Goal: Task Accomplishment & Management: Manage account settings

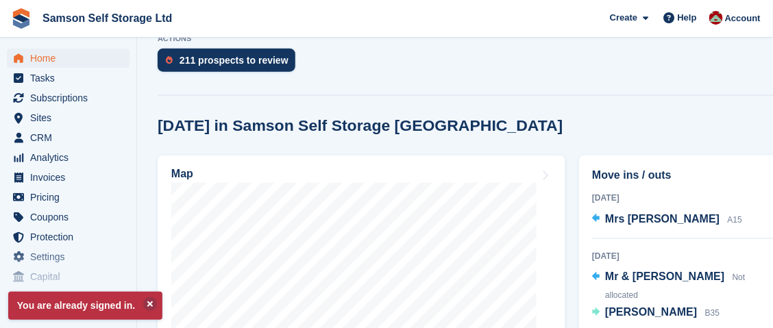
scroll to position [548, 0]
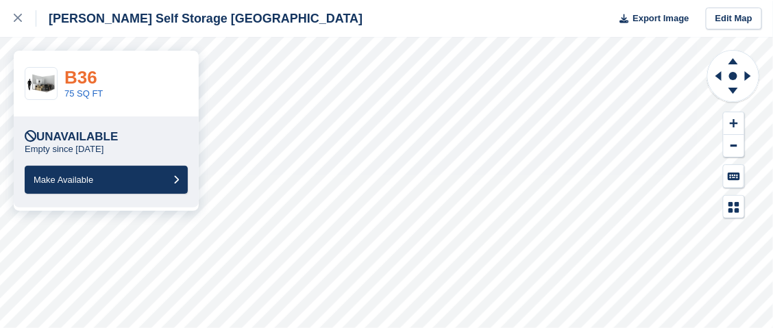
click at [86, 77] on link "B36" at bounding box center [80, 77] width 33 height 21
